Goal: Task Accomplishment & Management: Manage account settings

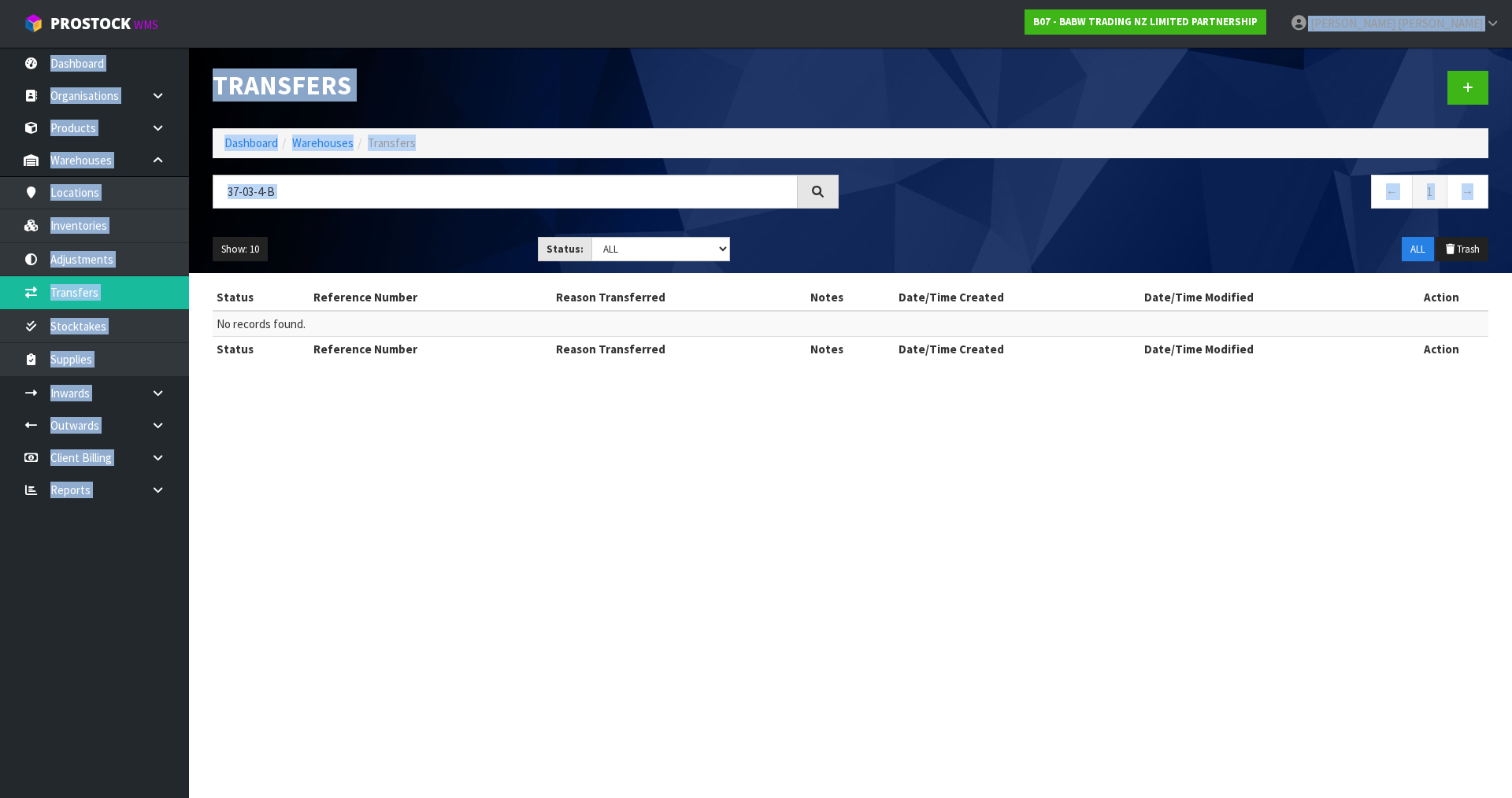
click at [1511, 168] on html "Toggle navigation ProStock WMS B07 - BABW TRADING NZ LIMITED PARTNERSHIP Karlen…" at bounding box center [756, 399] width 1512 height 798
click at [1107, 72] on div at bounding box center [1175, 88] width 650 height 81
click at [1102, 175] on nav "← 1 →" at bounding box center [1175, 195] width 626 height 39
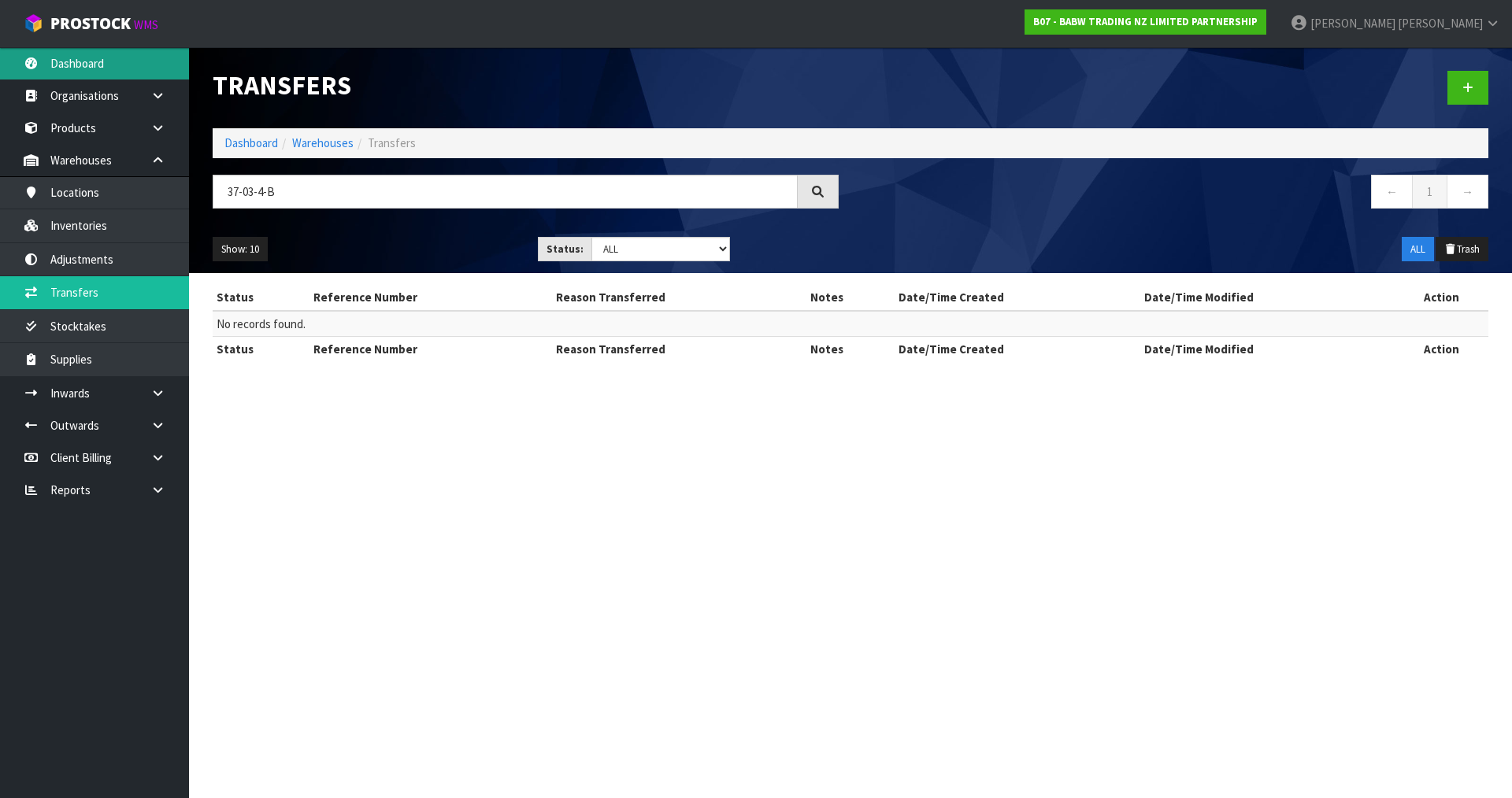
click at [127, 65] on link "Dashboard" at bounding box center [94, 63] width 189 height 32
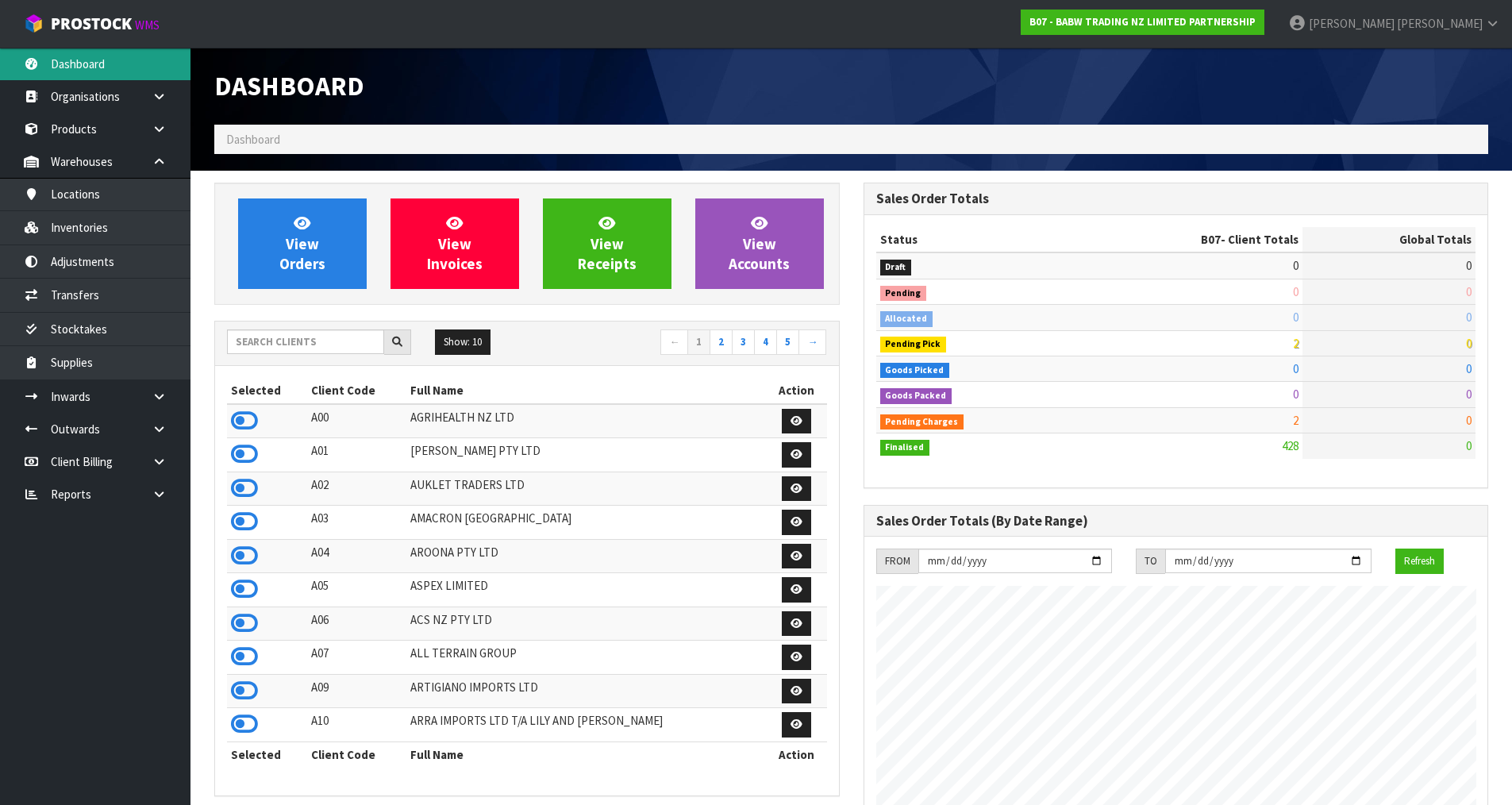
scroll to position [1203, 648]
click at [287, 349] on input "text" at bounding box center [306, 342] width 157 height 25
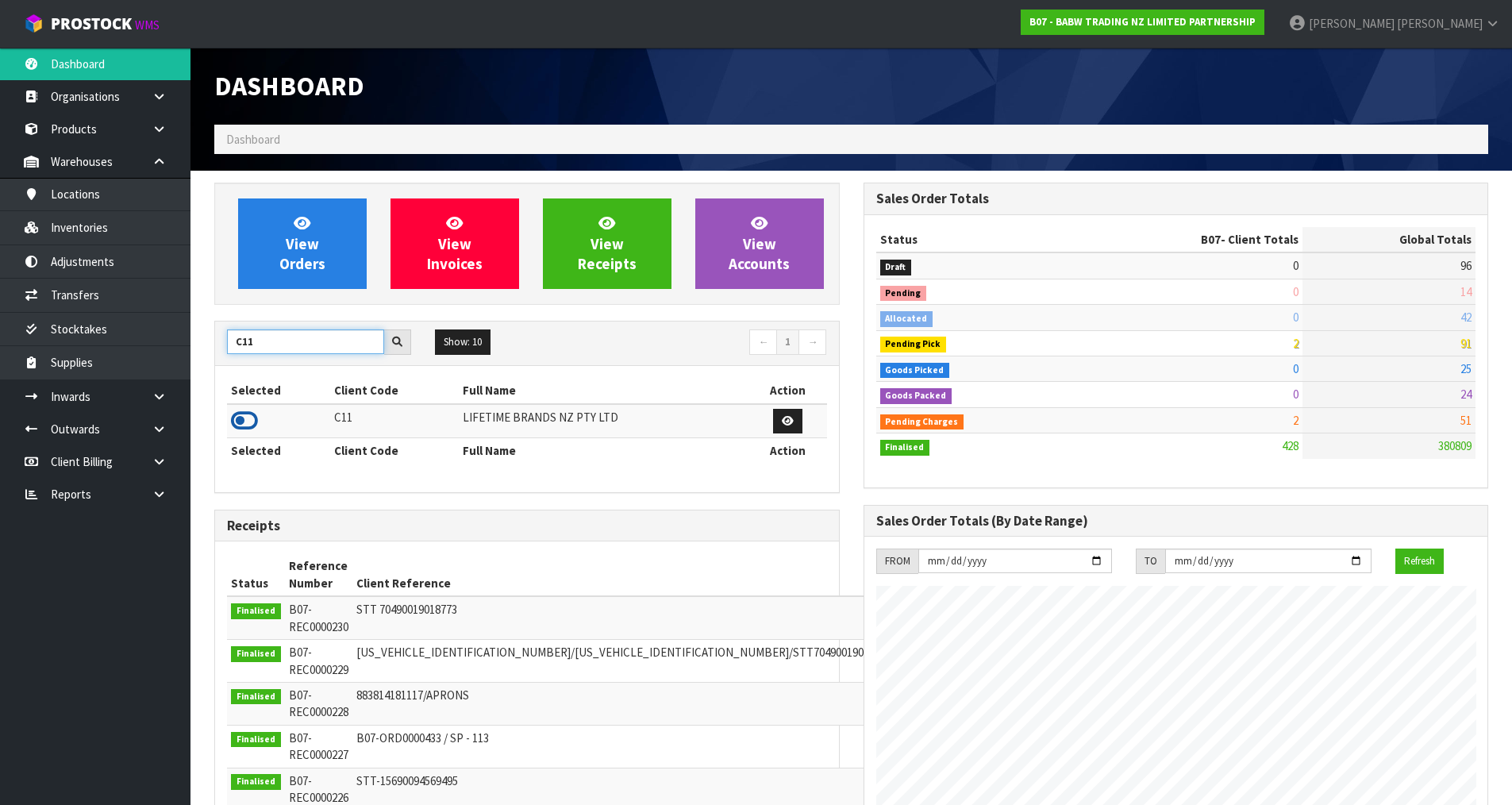
type input "C11"
click at [252, 425] on icon at bounding box center [245, 420] width 27 height 24
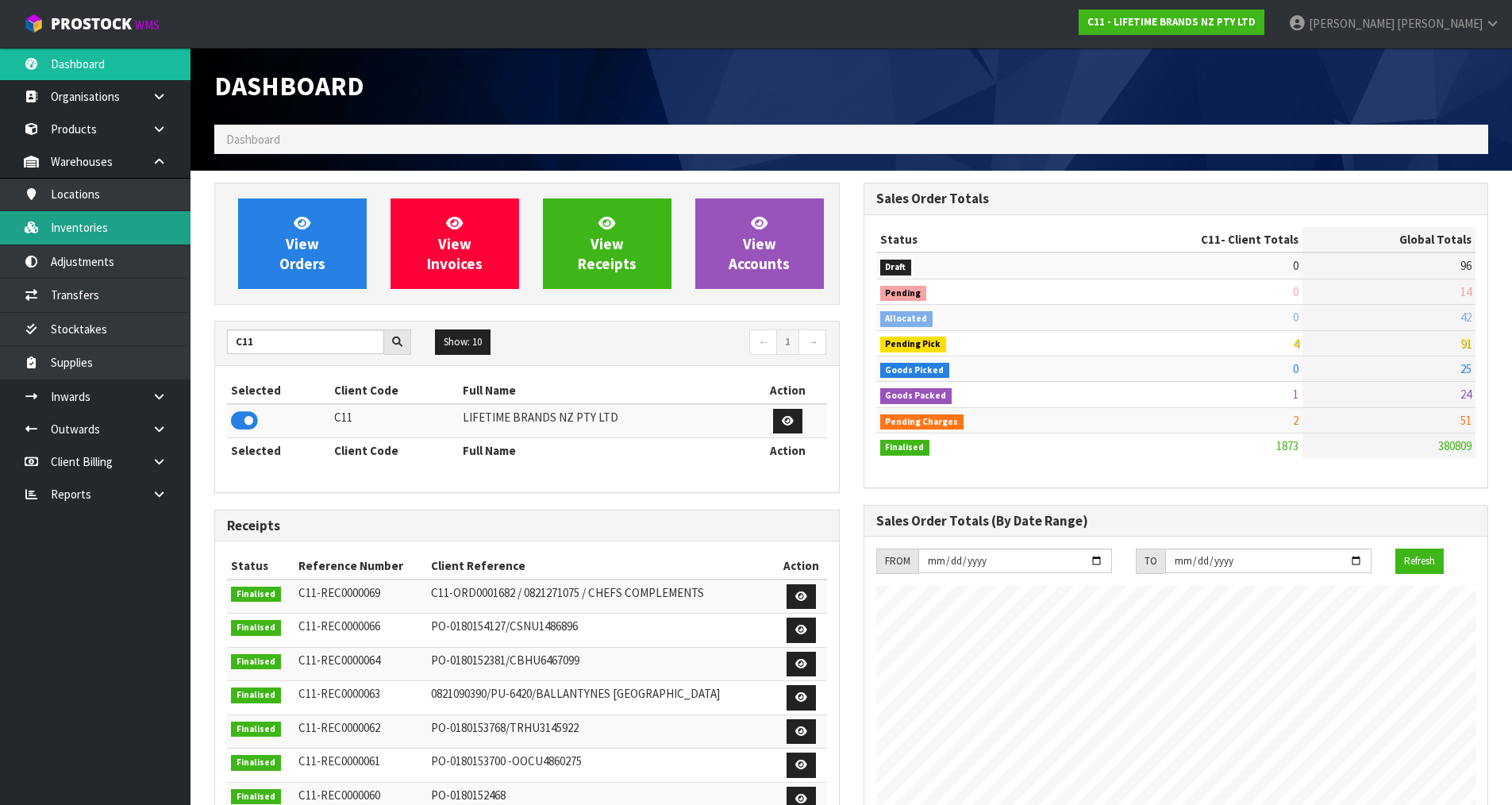
click at [150, 232] on link "Inventories" at bounding box center [95, 227] width 191 height 33
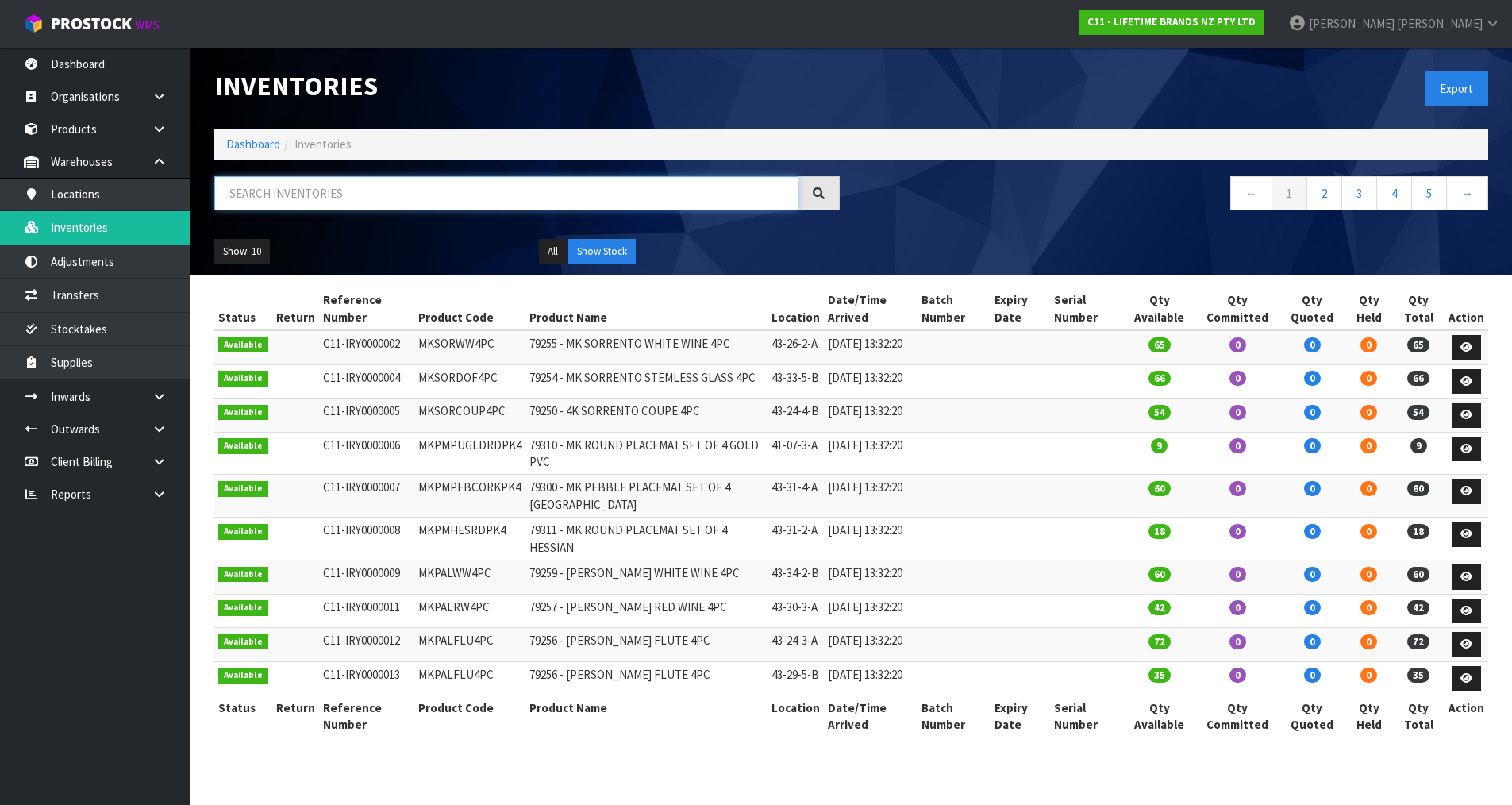
click at [350, 187] on input "text" at bounding box center [506, 194] width 585 height 34
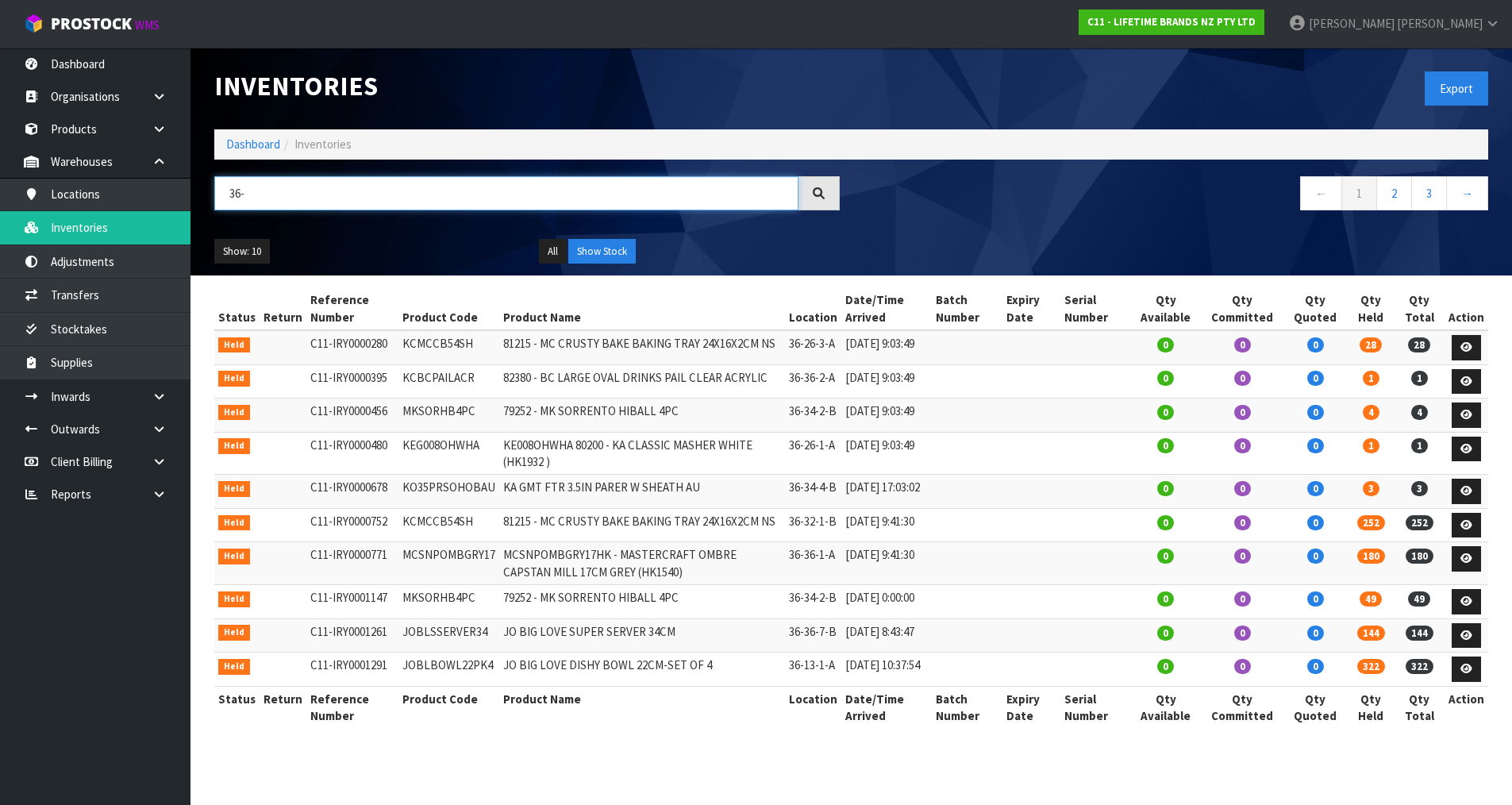
scroll to position [1, 0]
type input "36-"
click at [1395, 20] on span "Karlene" at bounding box center [1352, 23] width 86 height 15
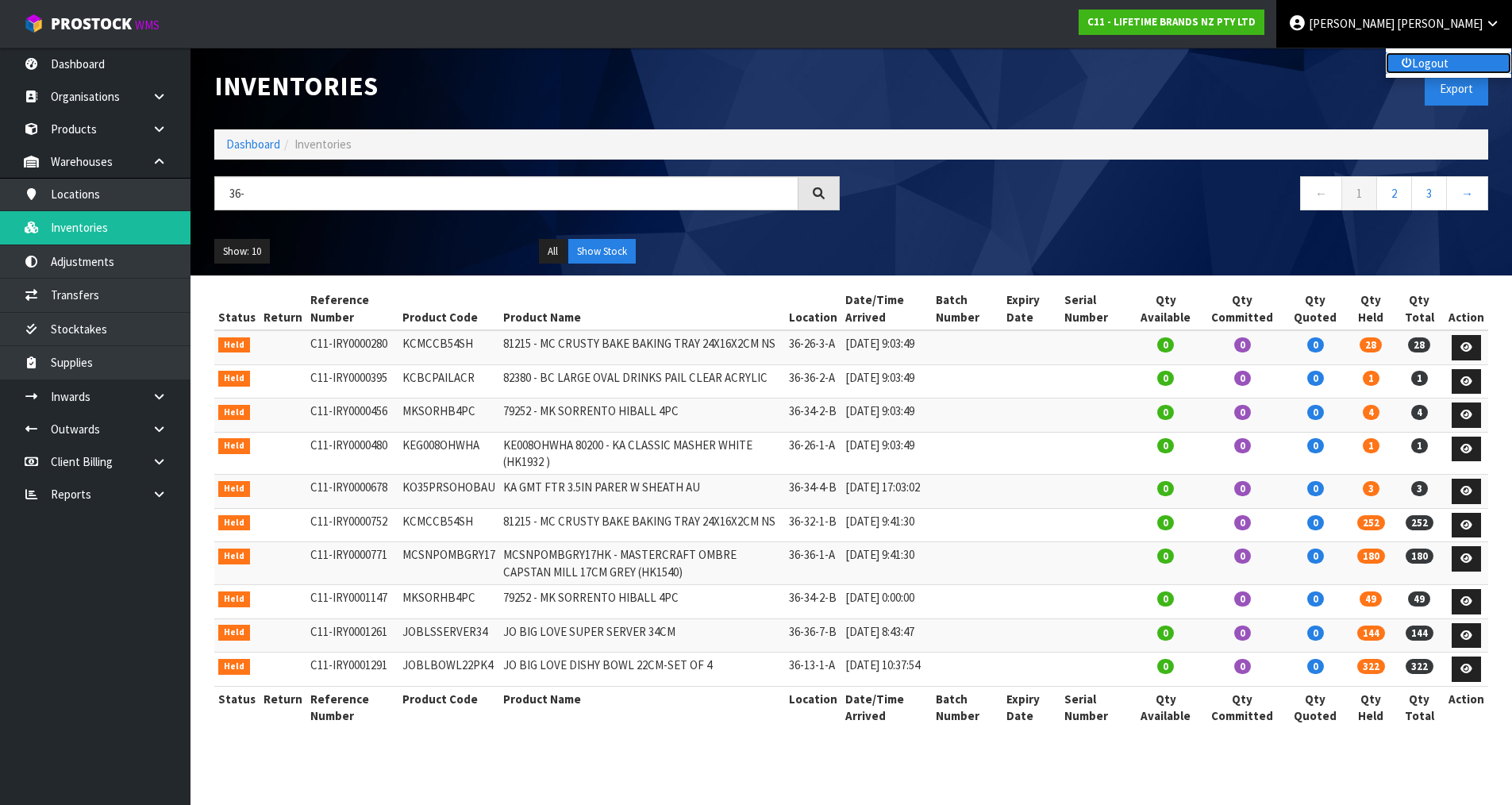
click at [1467, 68] on link "Logout" at bounding box center [1448, 63] width 125 height 21
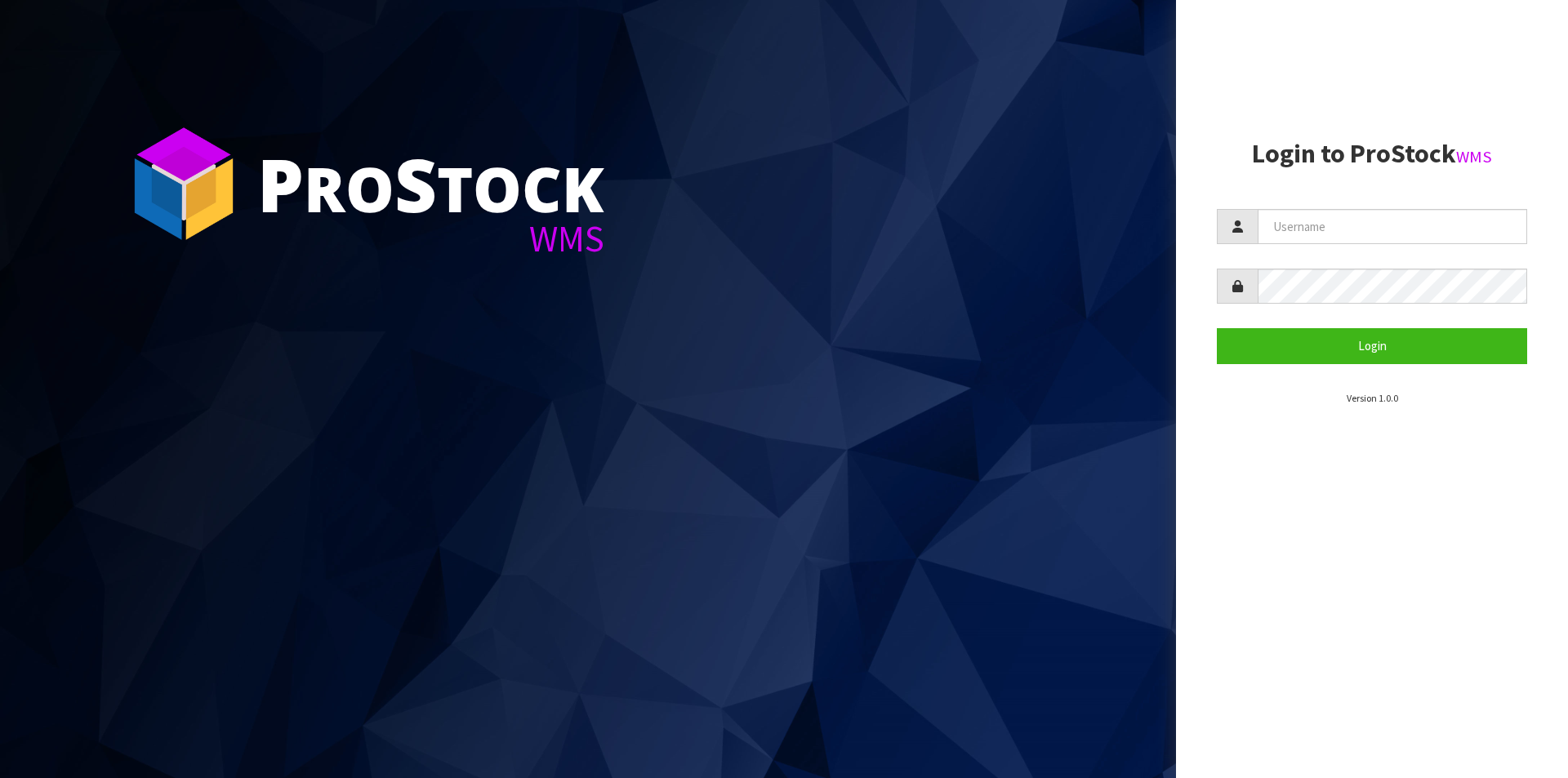
click at [645, 573] on section "P ro S tock WMS" at bounding box center [588, 389] width 1176 height 778
click at [708, 508] on section "P ro S tock WMS" at bounding box center [588, 389] width 1176 height 778
click at [1366, 228] on input "text" at bounding box center [1392, 227] width 269 height 35
type input "[PERSON_NAME]"
click at [1216, 328] on button "Login" at bounding box center [1371, 346] width 310 height 35
